Goal: Task Accomplishment & Management: Use online tool/utility

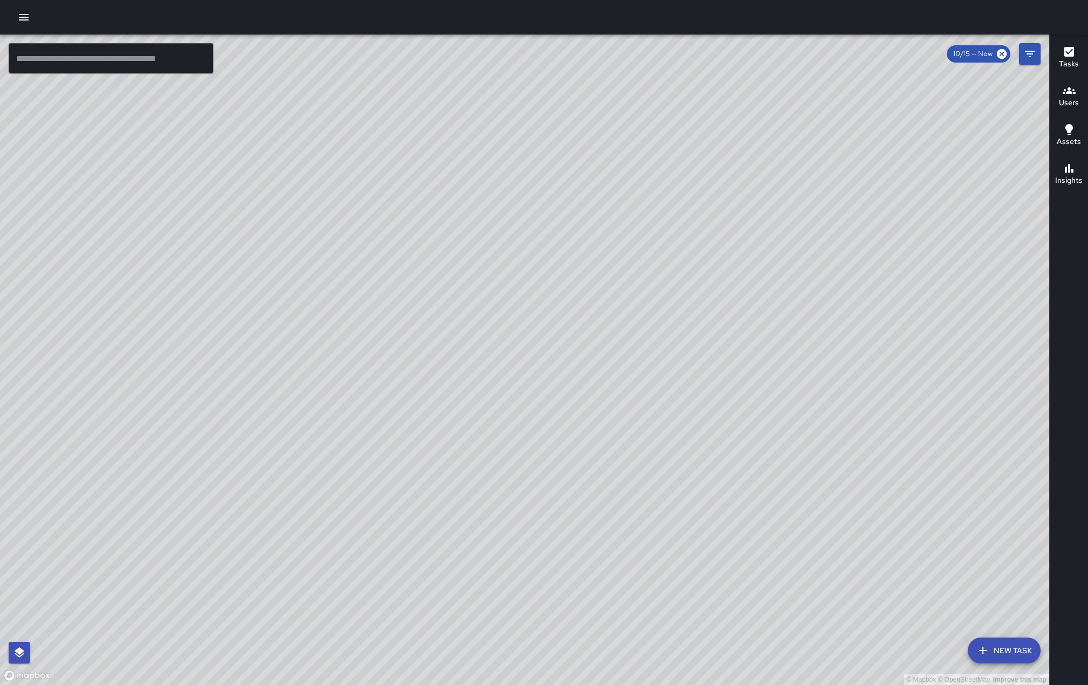
click at [1068, 67] on h6 "Tasks" at bounding box center [1069, 64] width 20 height 12
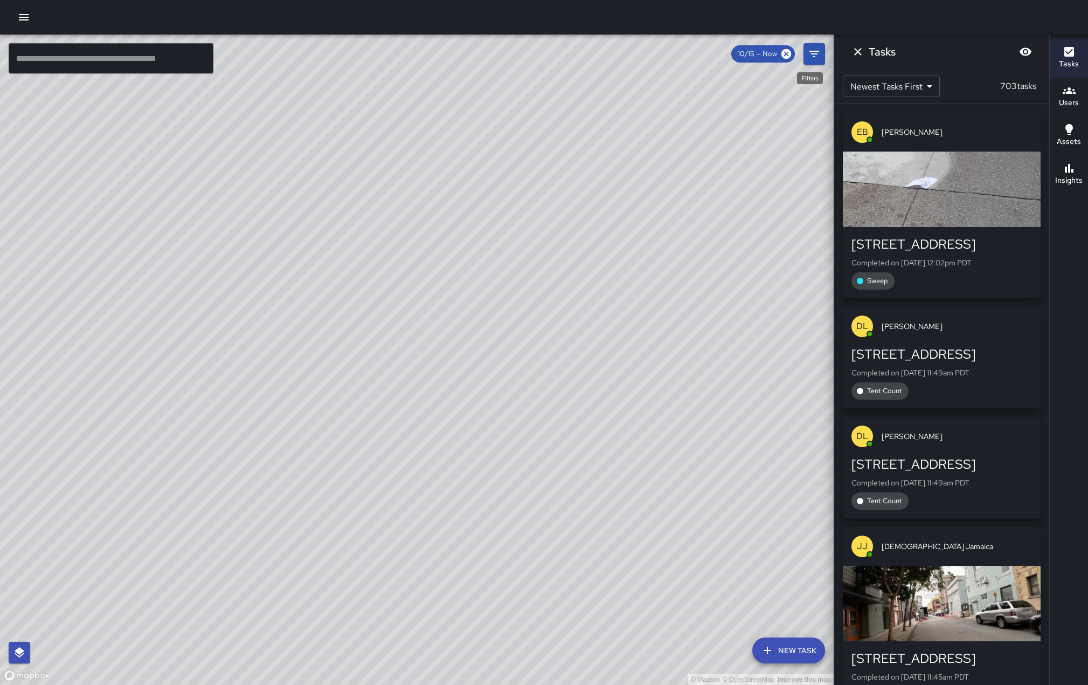
click at [813, 54] on icon "Filters" at bounding box center [815, 54] width 10 height 6
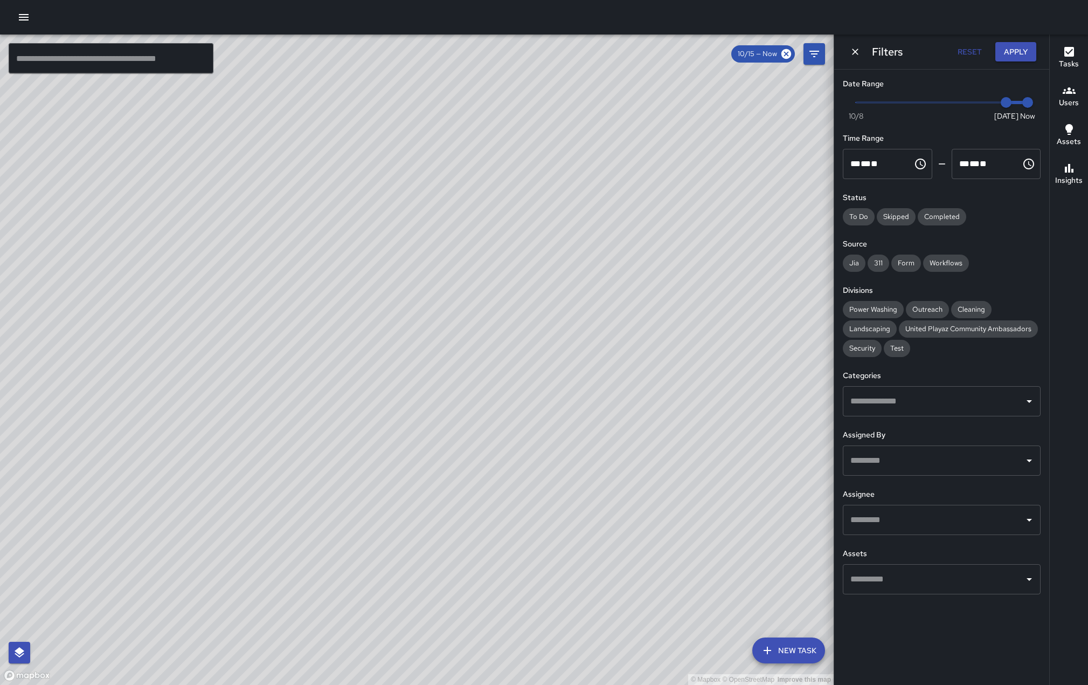
click at [872, 354] on span "Security" at bounding box center [862, 348] width 39 height 11
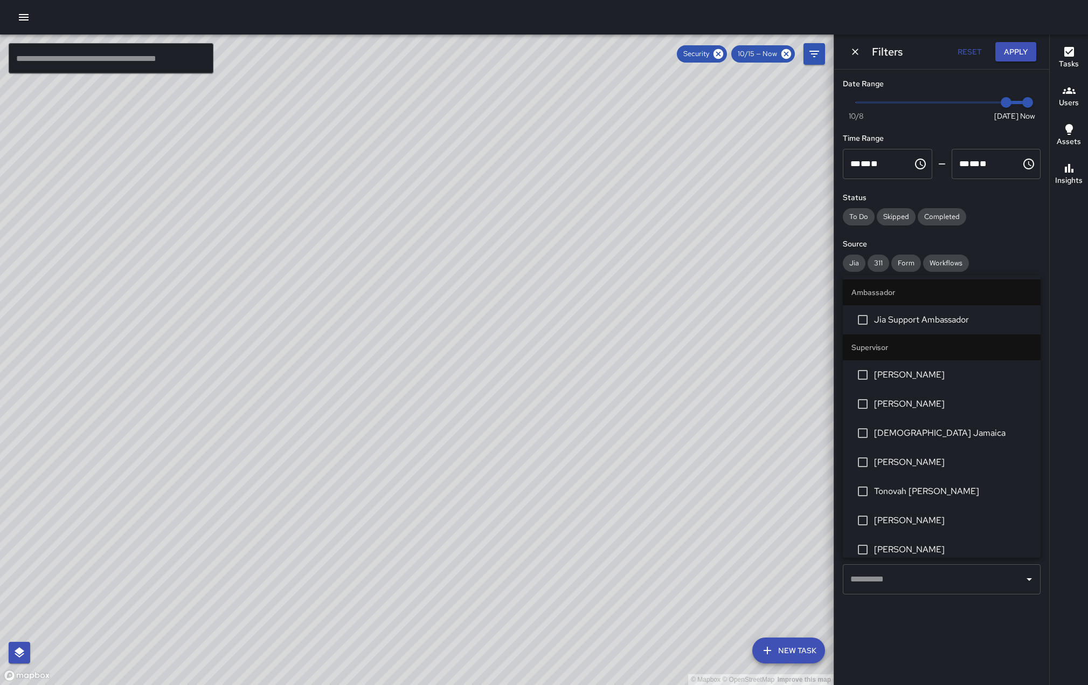
click at [955, 530] on input "text" at bounding box center [934, 519] width 172 height 20
drag, startPoint x: 932, startPoint y: 453, endPoint x: 931, endPoint y: 446, distance: 7.1
click at [931, 447] on li "[DEMOGRAPHIC_DATA] Jamaica" at bounding box center [942, 432] width 198 height 29
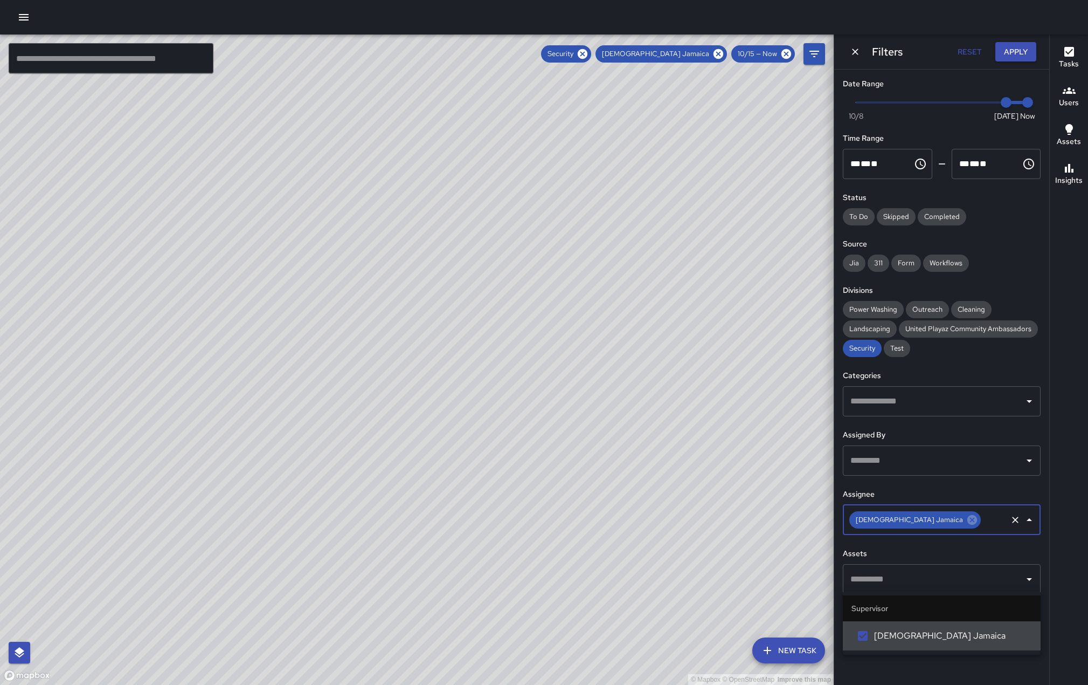
click at [1015, 47] on button "Apply" at bounding box center [1016, 52] width 41 height 20
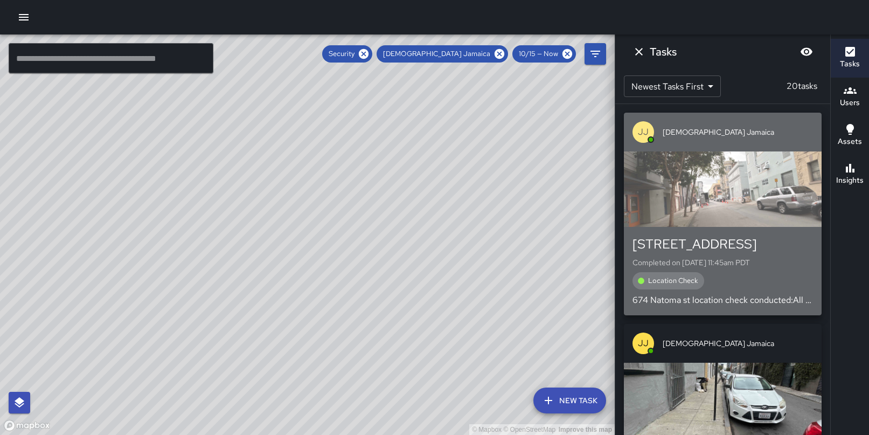
click at [745, 185] on div "button" at bounding box center [723, 188] width 198 height 75
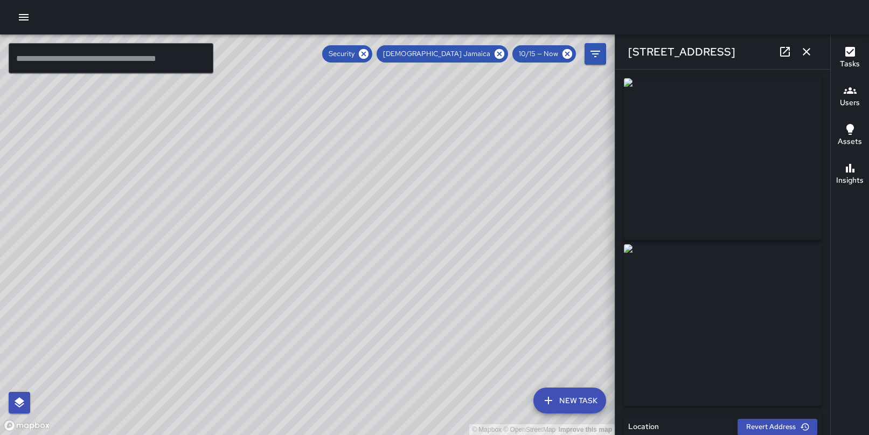
click at [805, 58] on icon "button" at bounding box center [806, 51] width 13 height 13
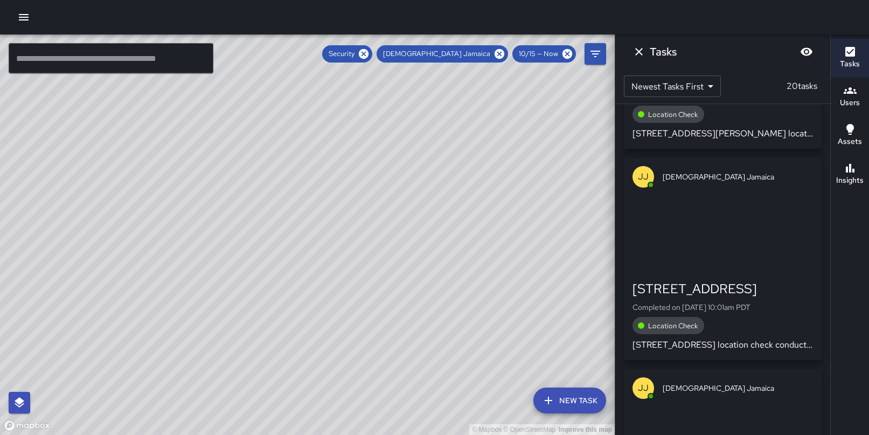
scroll to position [1543, 0]
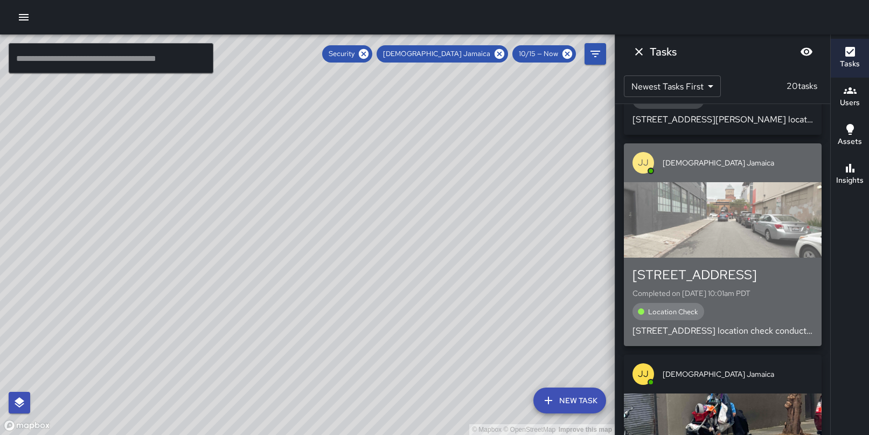
click at [669, 204] on div "button" at bounding box center [723, 219] width 198 height 75
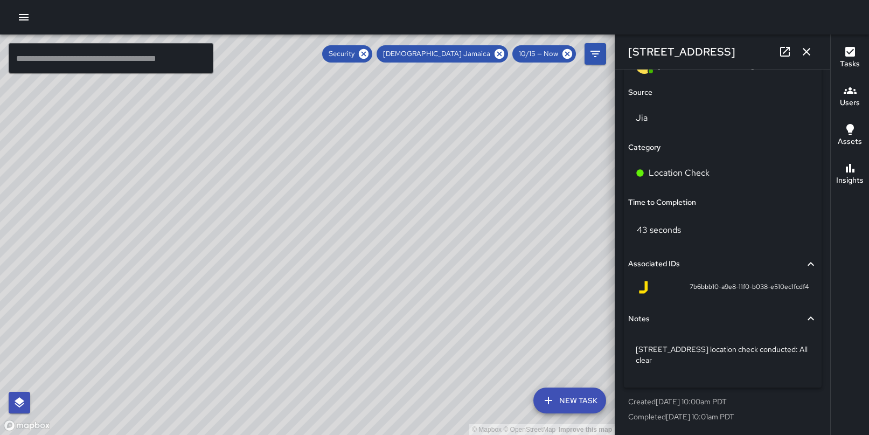
scroll to position [779, 0]
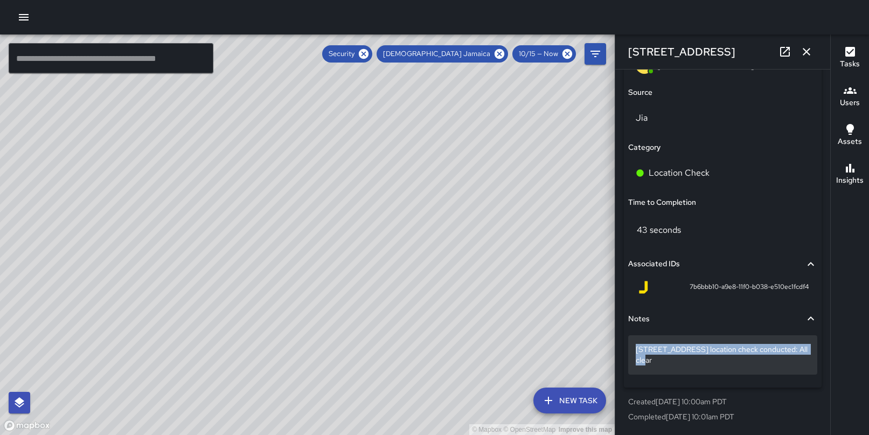
drag, startPoint x: 728, startPoint y: 359, endPoint x: 633, endPoint y: 338, distance: 97.2
click at [633, 338] on div "[STREET_ADDRESS] location check conducted: All clear" at bounding box center [722, 354] width 189 height 39
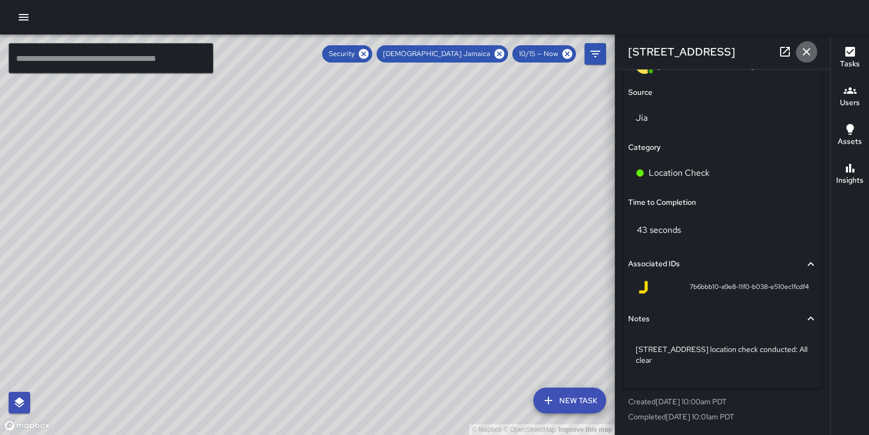
click at [811, 49] on icon "button" at bounding box center [806, 51] width 13 height 13
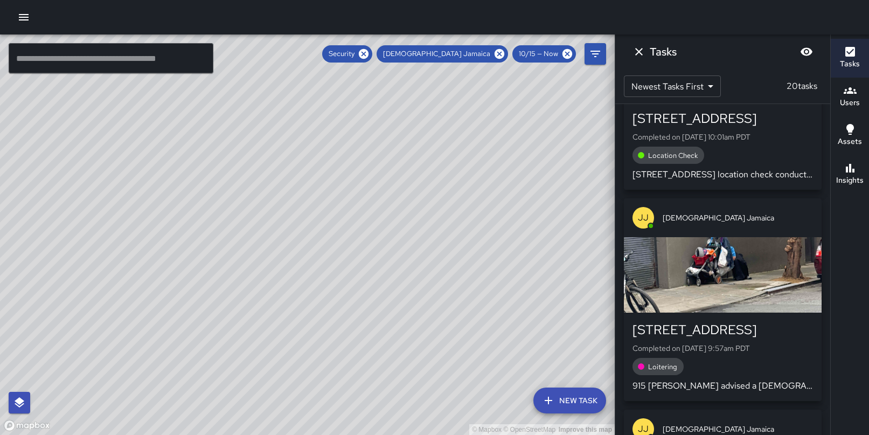
scroll to position [1705, 0]
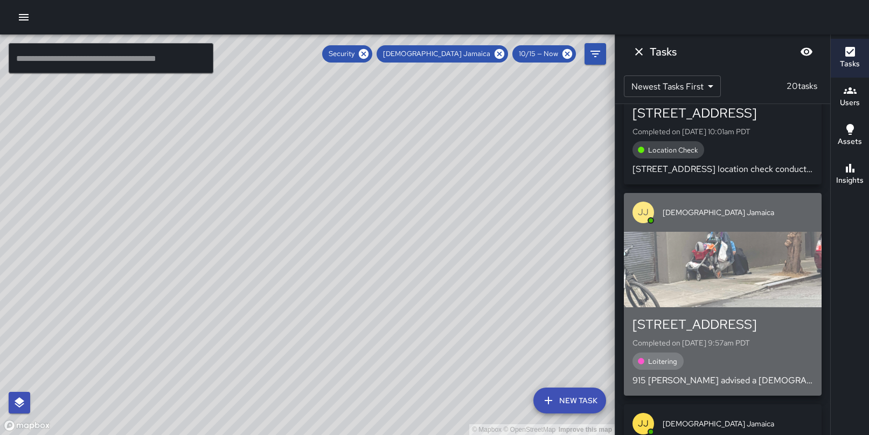
click at [731, 248] on div "button" at bounding box center [723, 269] width 198 height 75
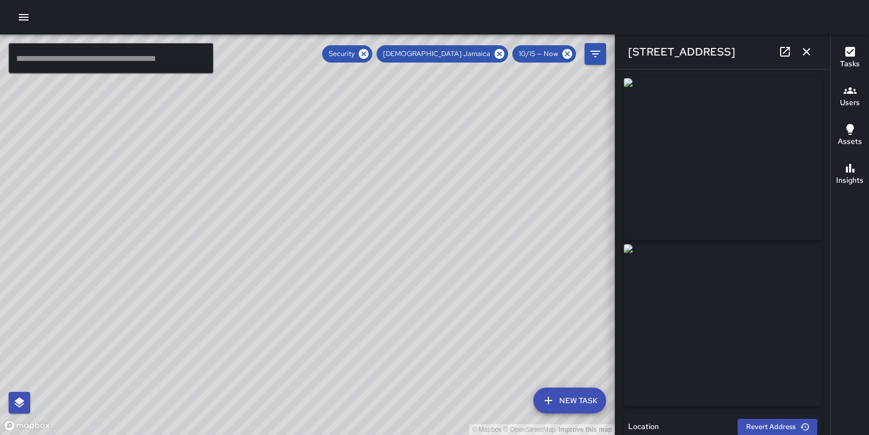
type input "**********"
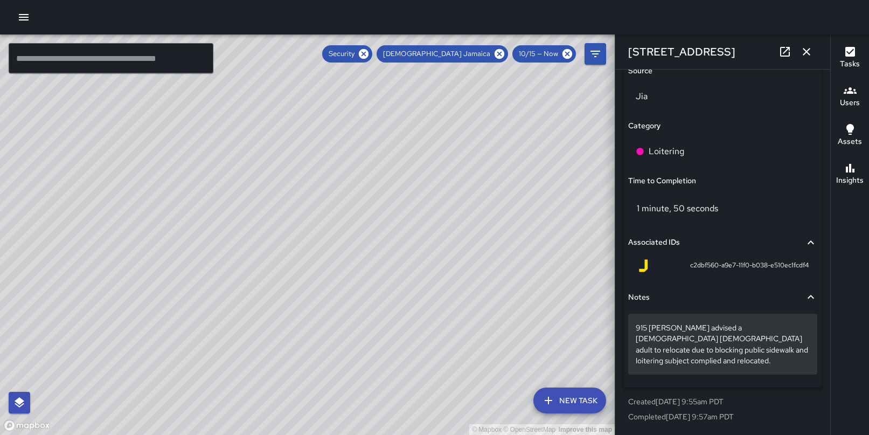
scroll to position [806, 0]
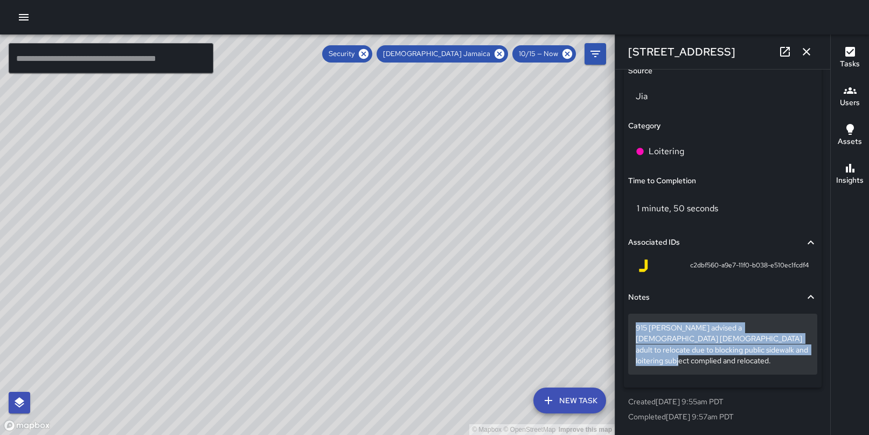
drag, startPoint x: 635, startPoint y: 313, endPoint x: 700, endPoint y: 354, distance: 76.1
click at [700, 354] on div "915 [PERSON_NAME] advised a [DEMOGRAPHIC_DATA] [DEMOGRAPHIC_DATA] adult to relo…" at bounding box center [722, 344] width 189 height 60
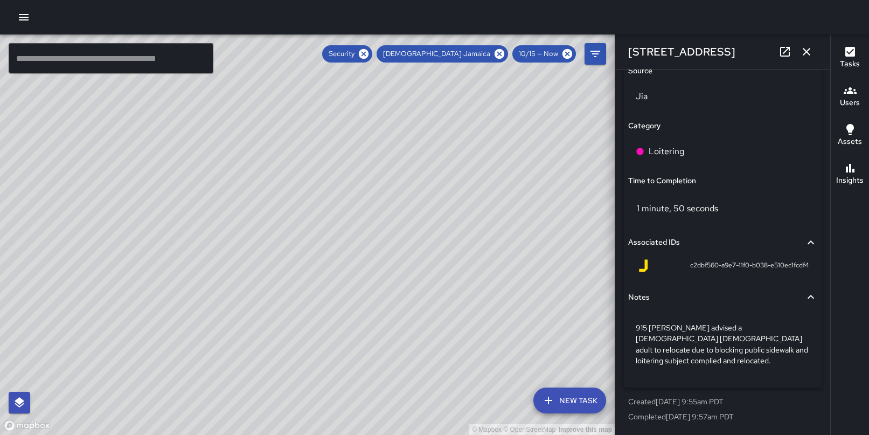
drag, startPoint x: 630, startPoint y: 416, endPoint x: 791, endPoint y: 419, distance: 160.6
click at [785, 424] on div "Created [DATE] 9:55am PDT Completed [DATE] 9:57am PDT" at bounding box center [723, 409] width 198 height 34
copy p "Completed [DATE] 9:57am PDT"
click at [800, 50] on icon "button" at bounding box center [806, 51] width 13 height 13
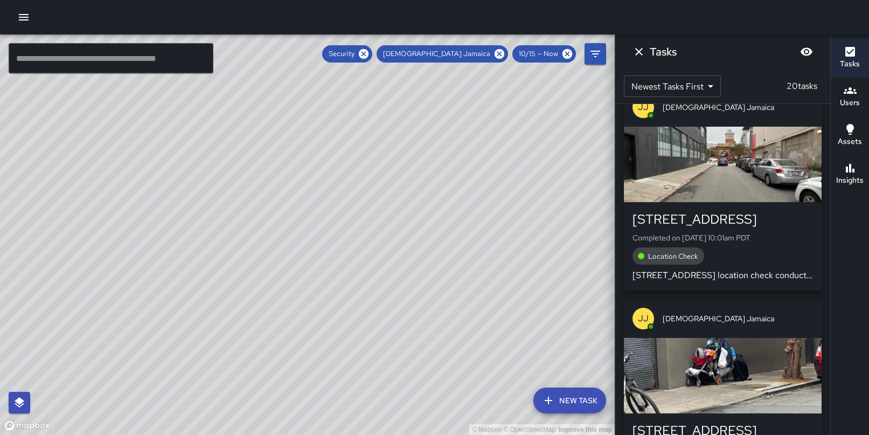
scroll to position [1597, 0]
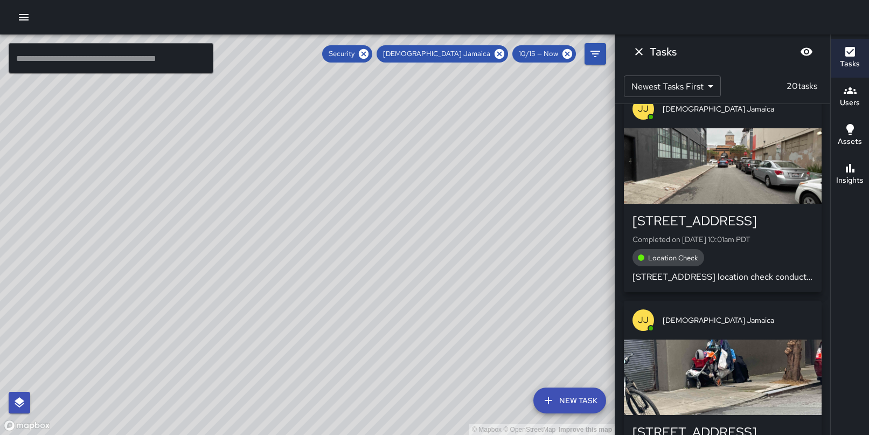
click at [713, 167] on div "button" at bounding box center [723, 165] width 198 height 75
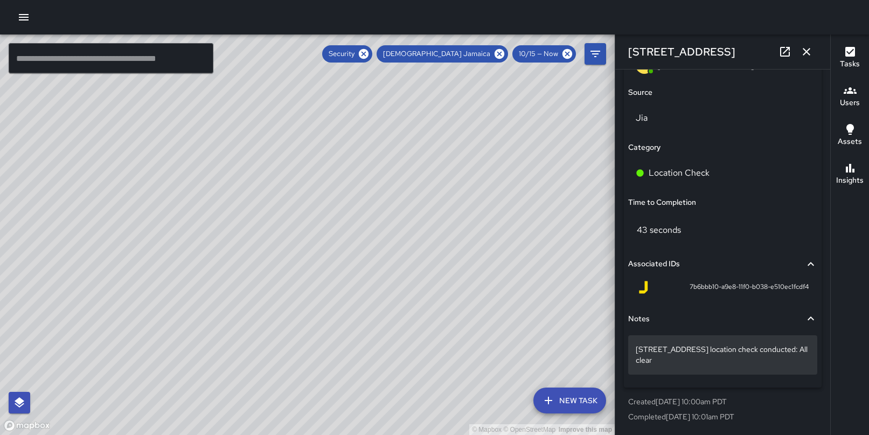
scroll to position [779, 0]
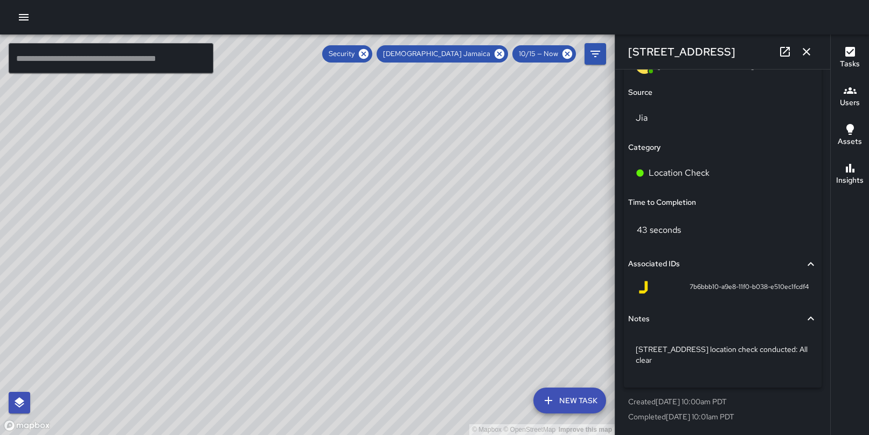
drag, startPoint x: 630, startPoint y: 416, endPoint x: 785, endPoint y: 423, distance: 155.9
click at [785, 424] on div "Created [DATE] 10:00am PDT Completed [DATE] 10:01am PDT" at bounding box center [723, 409] width 198 height 34
copy p "Completed [DATE] 10:01am PDT"
